Goal: Transaction & Acquisition: Purchase product/service

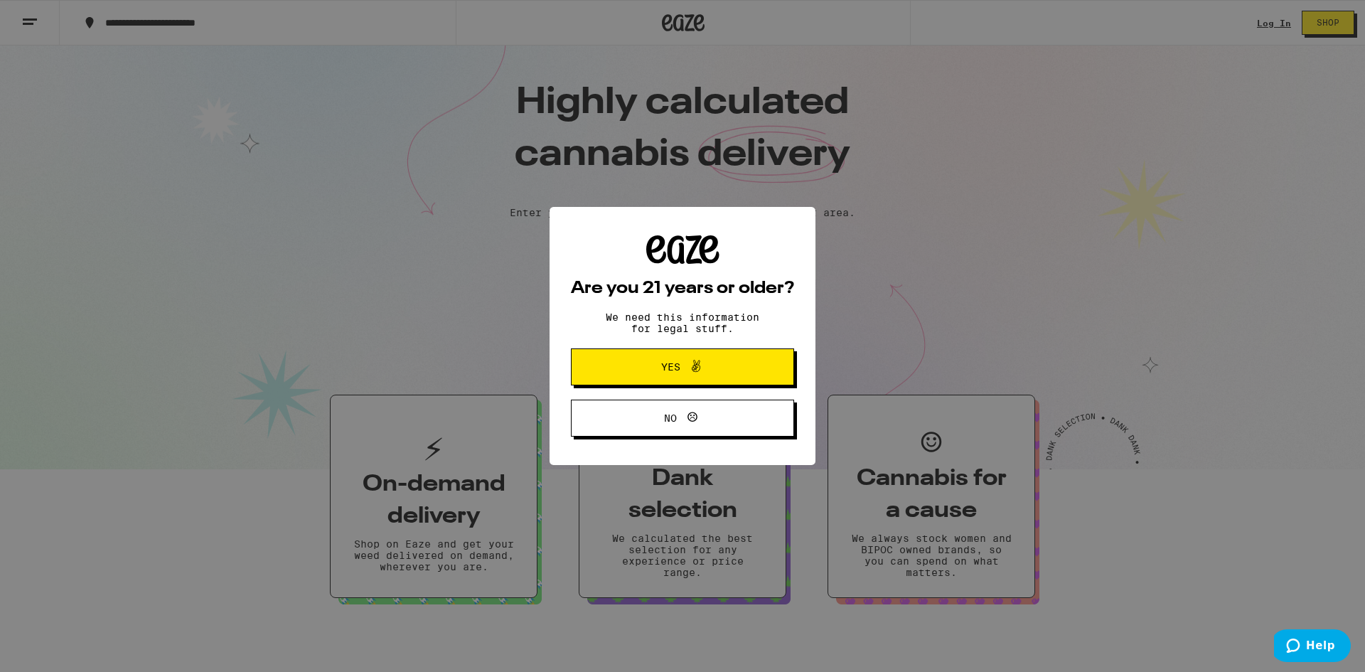
click at [694, 359] on icon at bounding box center [696, 366] width 17 height 17
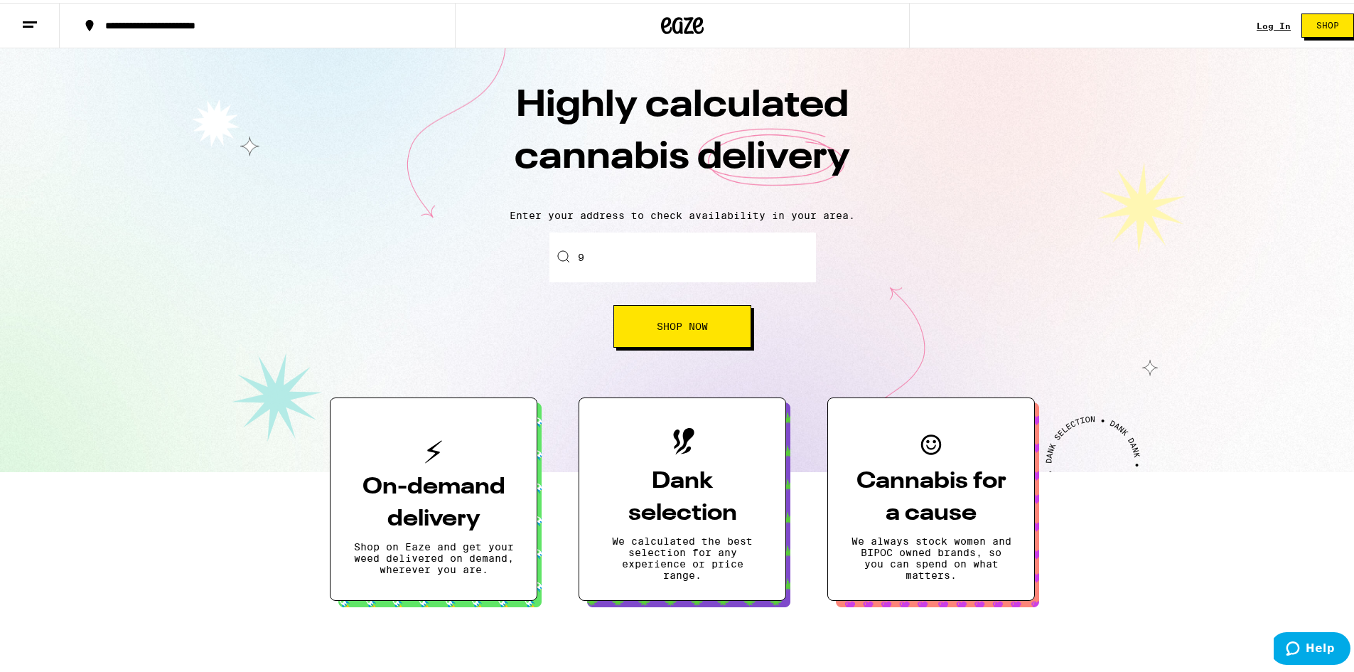
click at [673, 263] on input "9" at bounding box center [683, 255] width 267 height 50
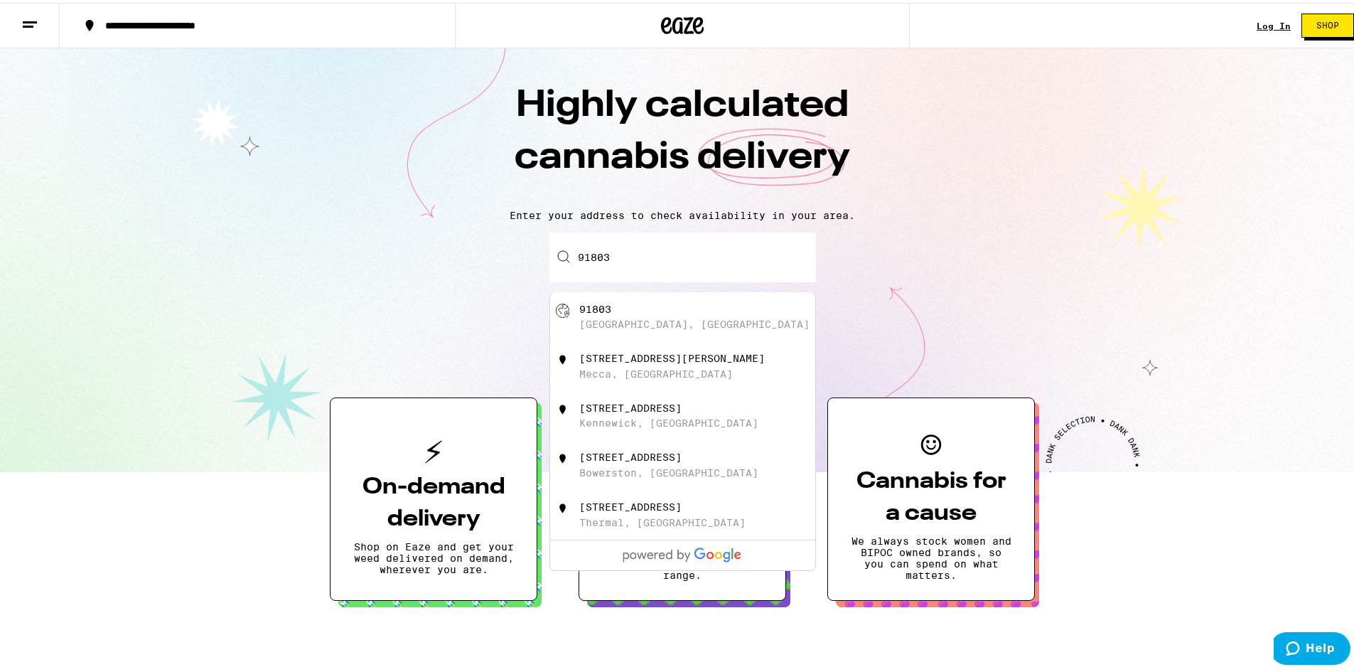
click at [626, 317] on div "91803 [GEOGRAPHIC_DATA], [GEOGRAPHIC_DATA]" at bounding box center [706, 314] width 254 height 27
type input "[GEOGRAPHIC_DATA], [GEOGRAPHIC_DATA] 91803"
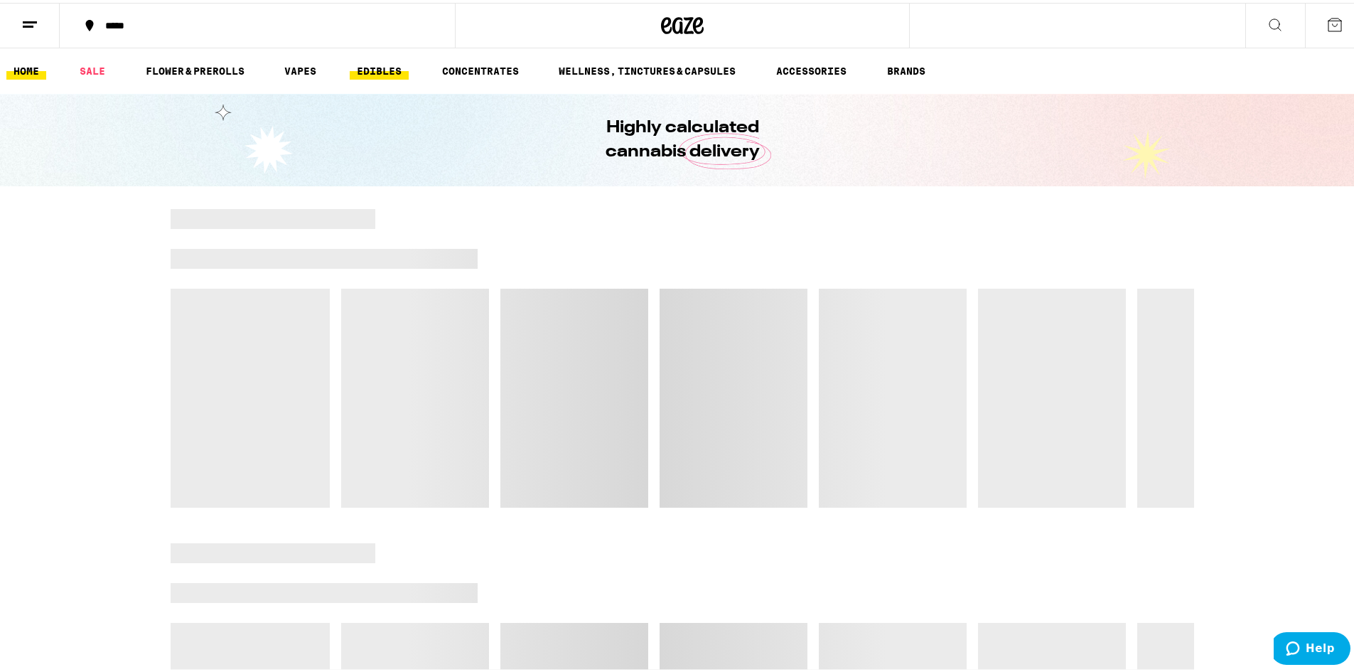
click at [370, 67] on link "EDIBLES" at bounding box center [379, 68] width 59 height 17
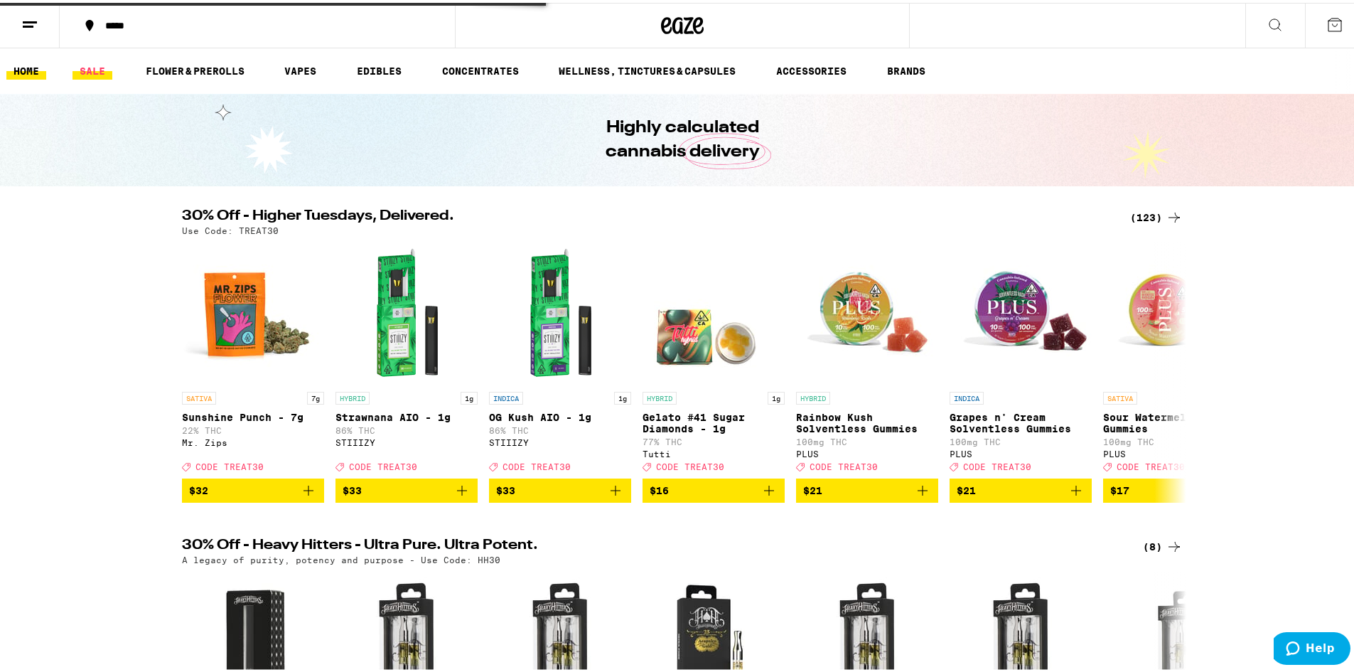
click at [95, 67] on link "SALE" at bounding box center [93, 68] width 40 height 17
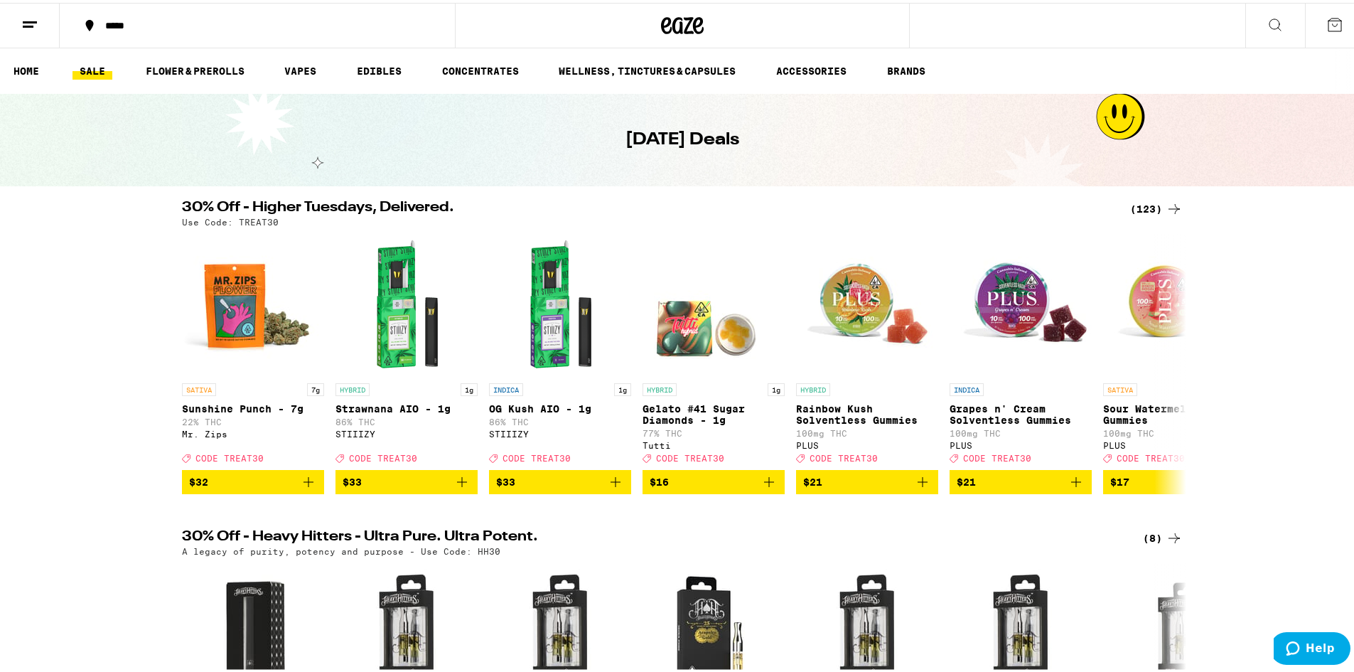
click at [1145, 208] on div "(123)" at bounding box center [1156, 206] width 53 height 17
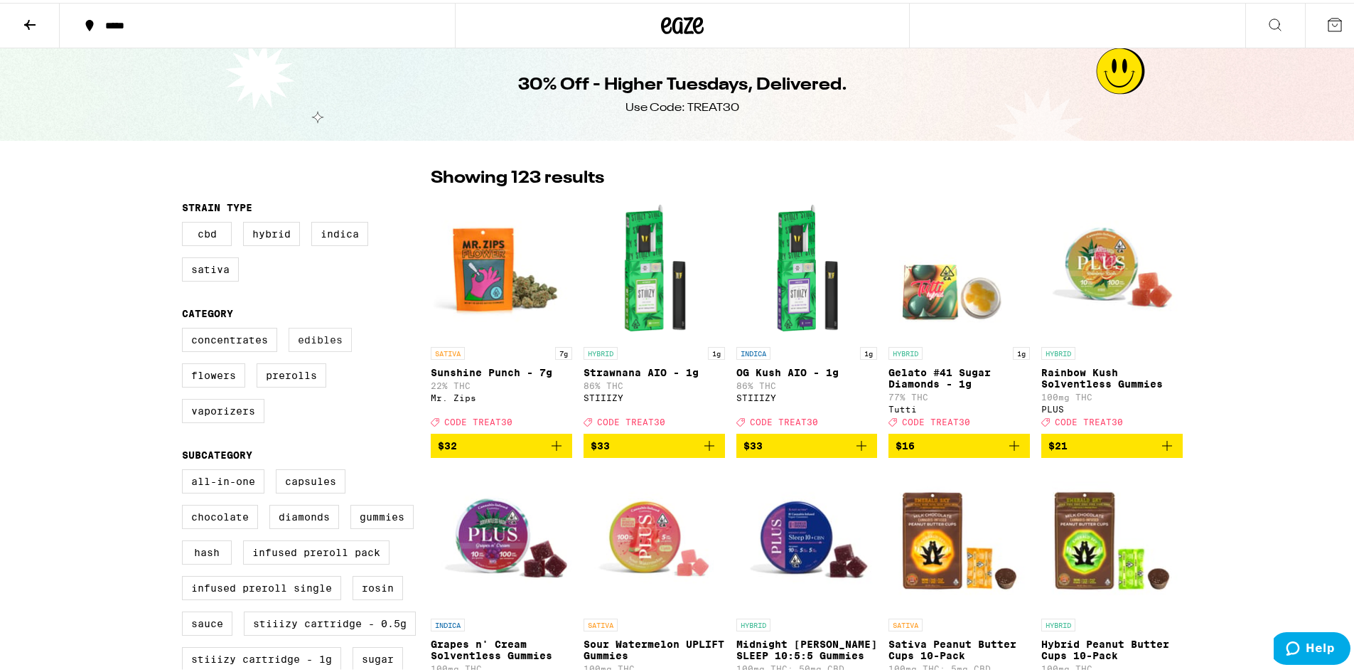
click at [305, 348] on label "Edibles" at bounding box center [320, 337] width 63 height 24
click at [186, 328] on input "Edibles" at bounding box center [185, 327] width 1 height 1
checkbox input "true"
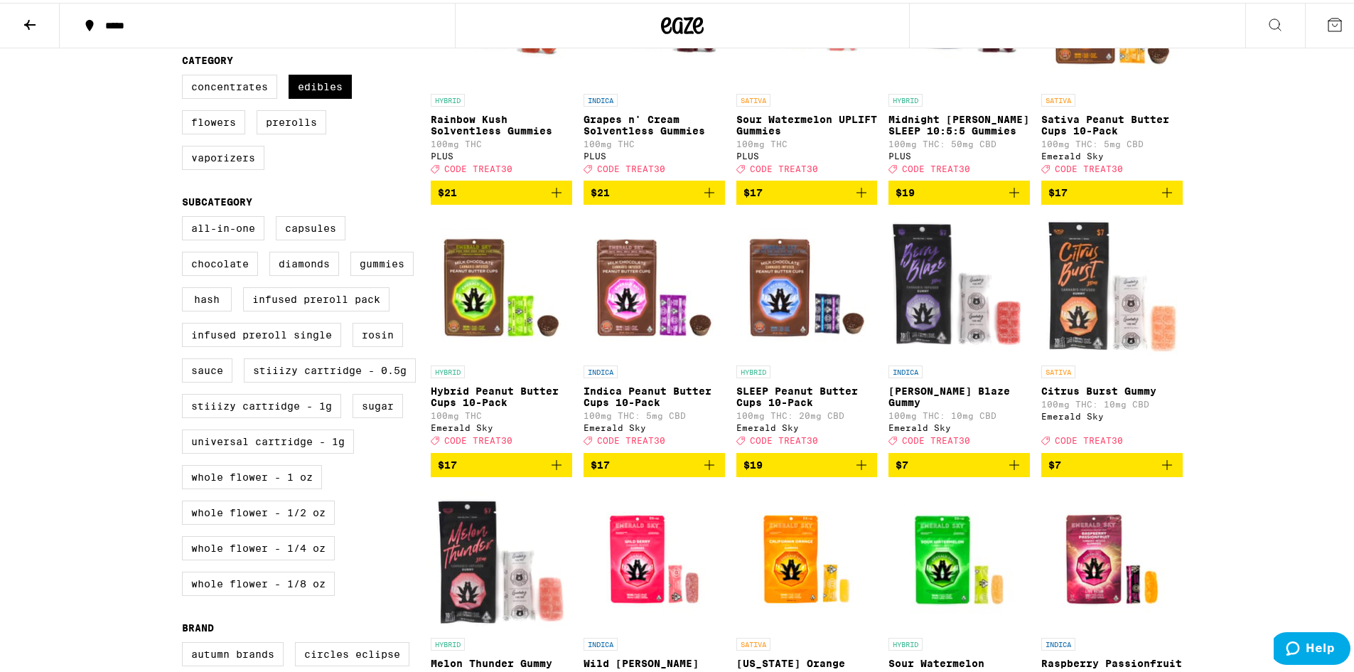
scroll to position [569, 0]
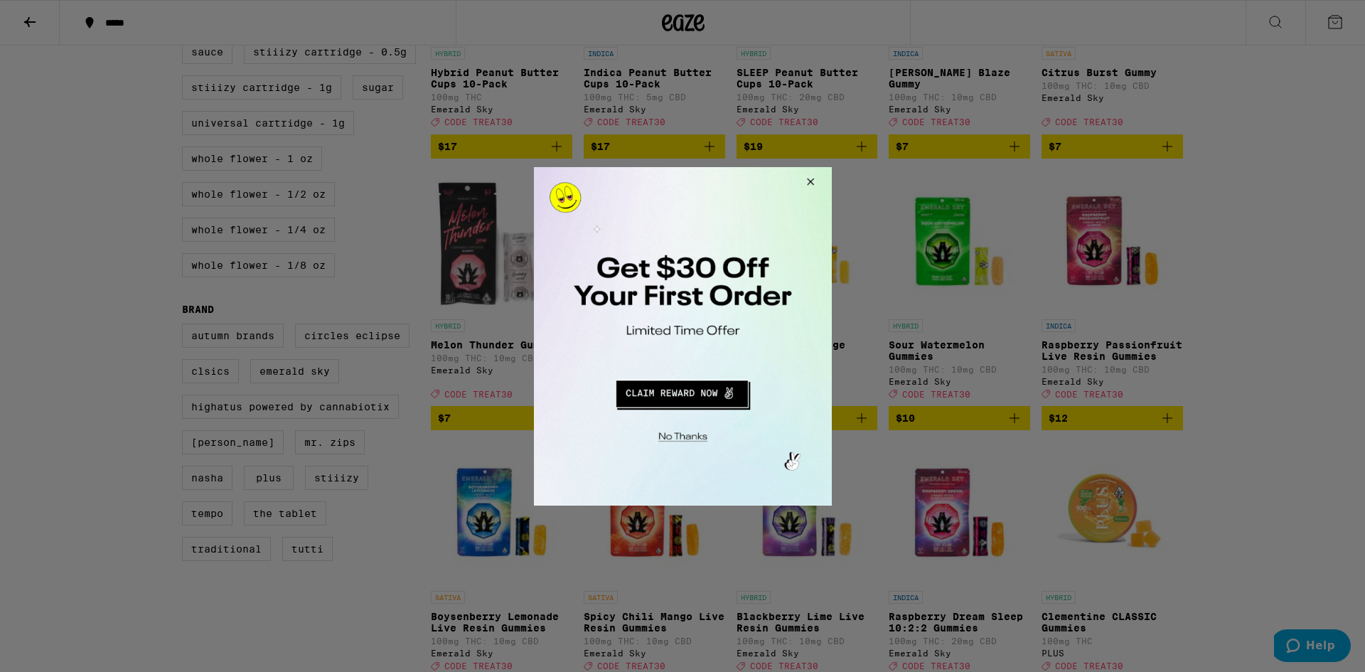
click at [808, 181] on button "Close Modal" at bounding box center [807, 183] width 38 height 34
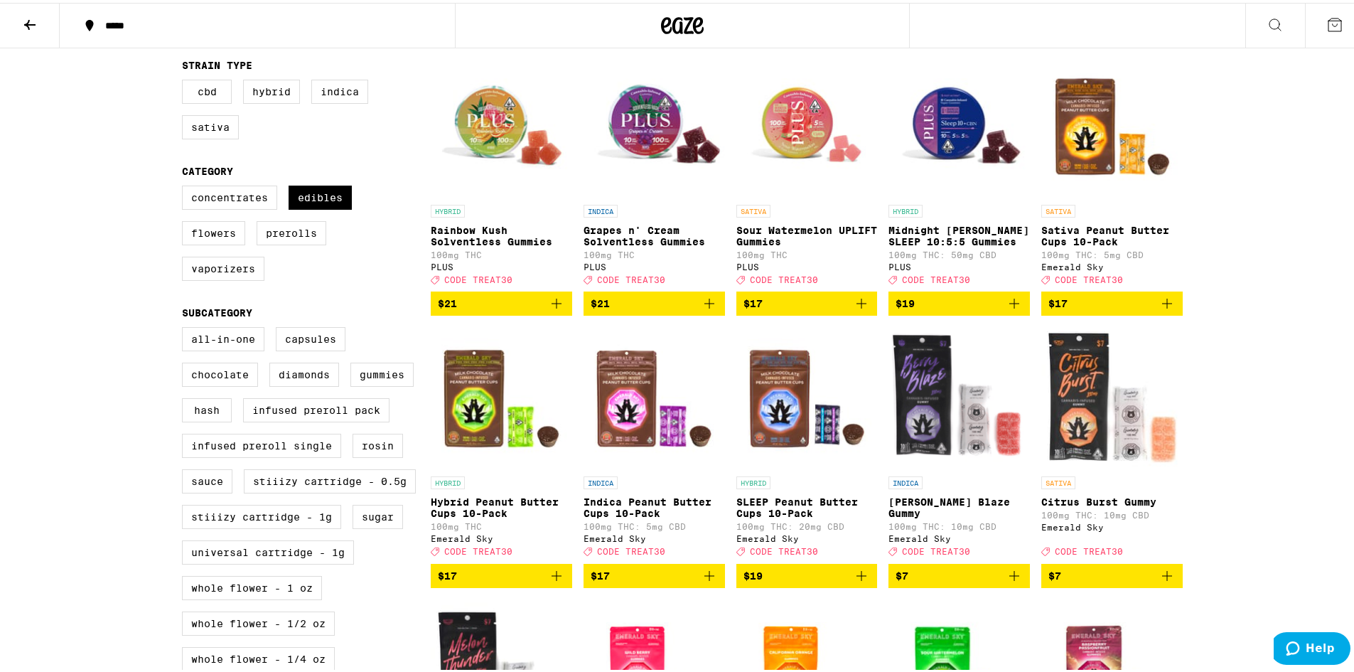
scroll to position [498, 0]
